Goal: Information Seeking & Learning: Learn about a topic

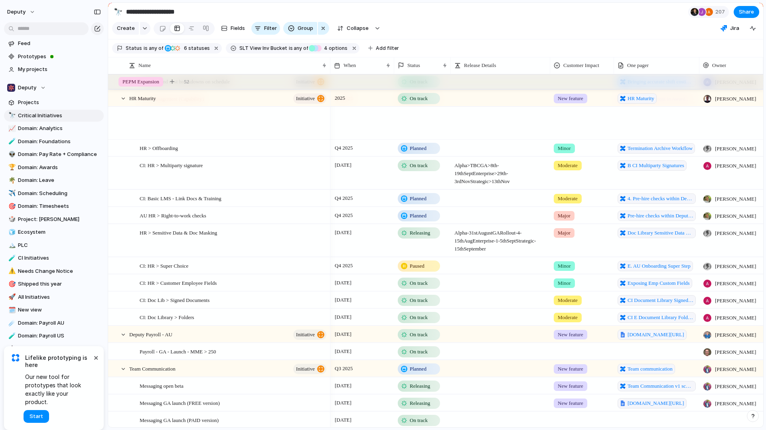
scroll to position [1439, 0]
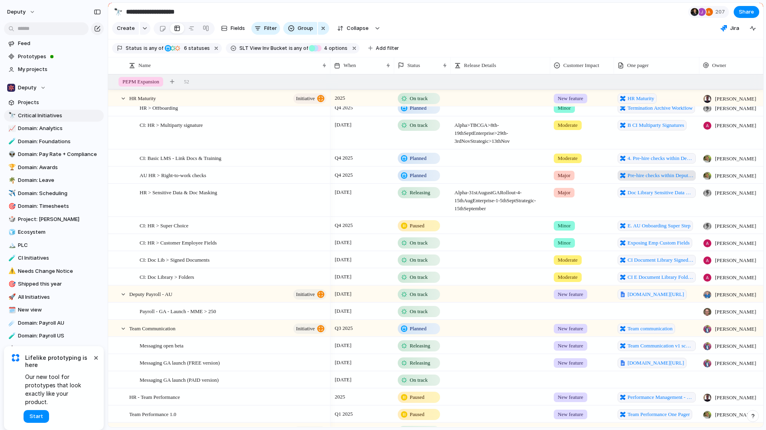
click at [674, 176] on span "Pre-hire checks within Deputy HR" at bounding box center [661, 176] width 66 height 8
click at [196, 175] on span "AU HR > Right-to-work checks" at bounding box center [173, 174] width 67 height 9
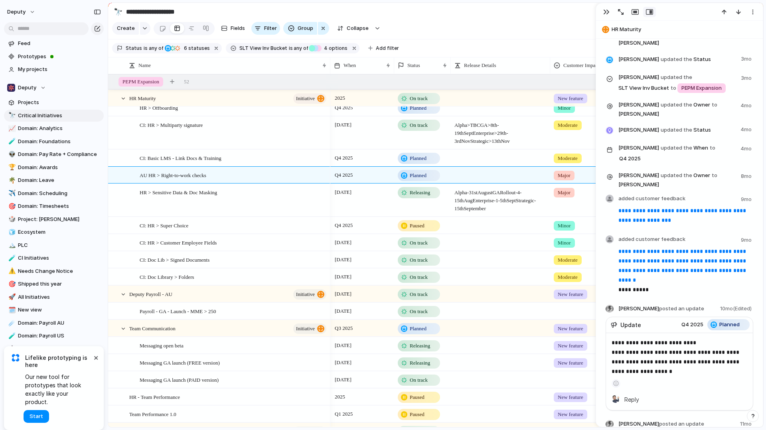
scroll to position [919, 0]
